Goal: Information Seeking & Learning: Learn about a topic

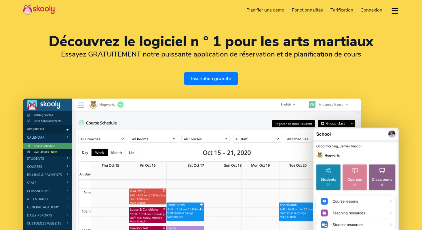
select select "fr"
select select "41"
select select "Switzerland"
select select "[GEOGRAPHIC_DATA]/[GEOGRAPHIC_DATA]"
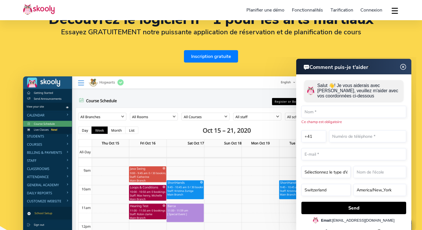
scroll to position [22, 0]
click at [403, 66] on img at bounding box center [403, 66] width 11 height 7
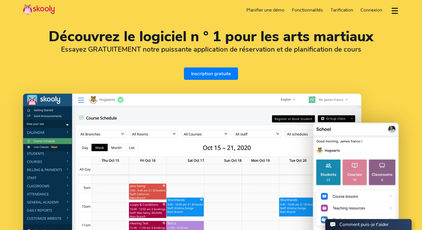
scroll to position [7, 0]
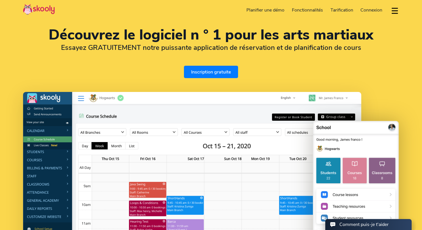
click at [343, 10] on span "Tarification" at bounding box center [342, 10] width 23 height 6
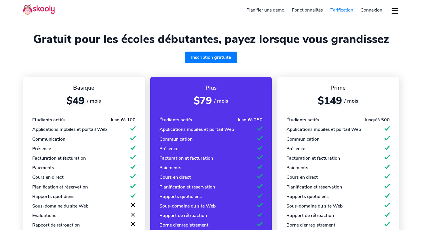
select select "fr"
select select "41"
select select "Switzerland"
select select "[GEOGRAPHIC_DATA]/[GEOGRAPHIC_DATA]"
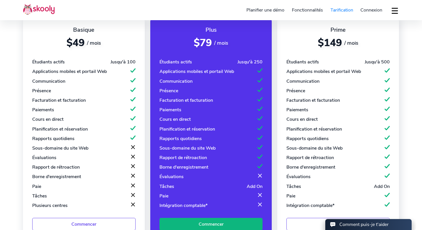
scroll to position [57, 0]
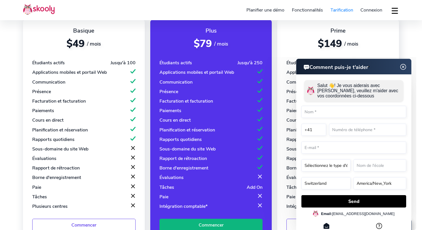
click at [403, 67] on img at bounding box center [403, 66] width 11 height 7
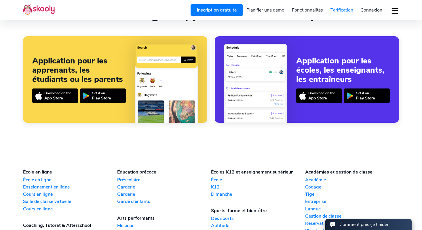
scroll to position [538, 0]
